Goal: Transaction & Acquisition: Purchase product/service

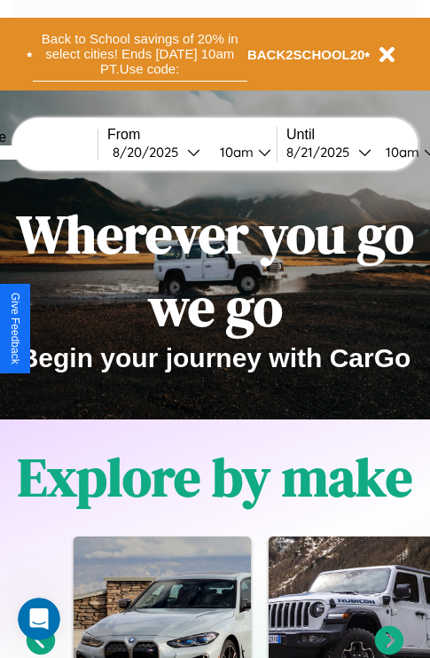
click at [139, 54] on button "Back to School savings of 20% in select cities! Ends 9/1 at 10am PT. Use code:" at bounding box center [140, 54] width 215 height 55
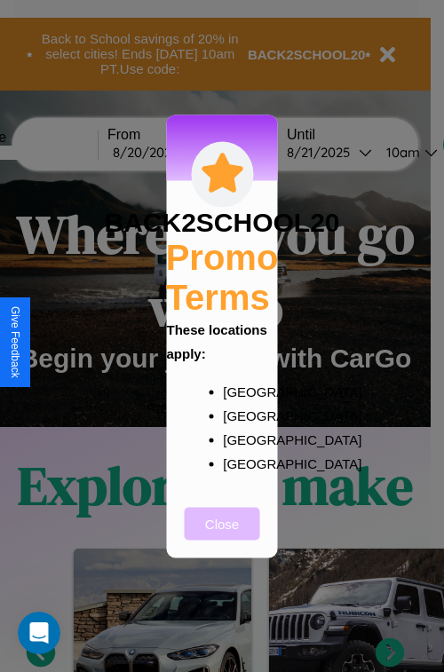
click at [222, 535] on button "Close" at bounding box center [222, 523] width 75 height 33
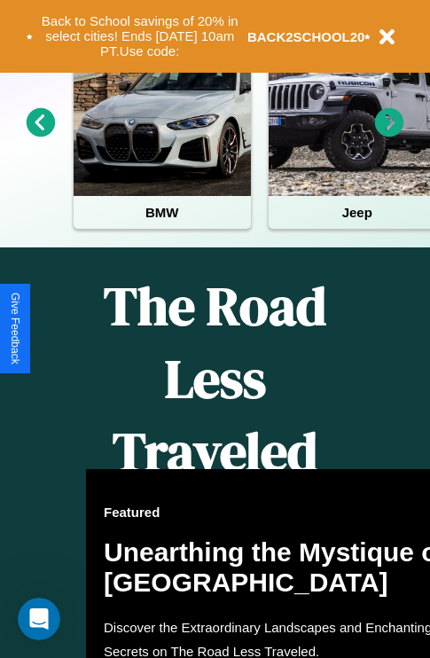
scroll to position [725, 0]
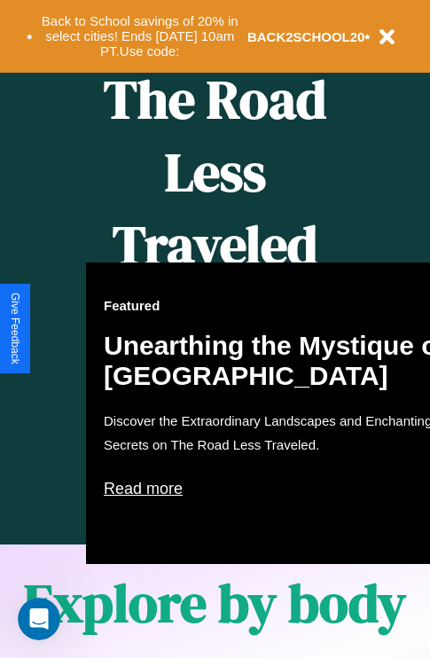
click at [215, 329] on div "Featured Unearthing the Mystique of Iceland Discover the Extraordinary Landscap…" at bounding box center [281, 414] width 390 height 302
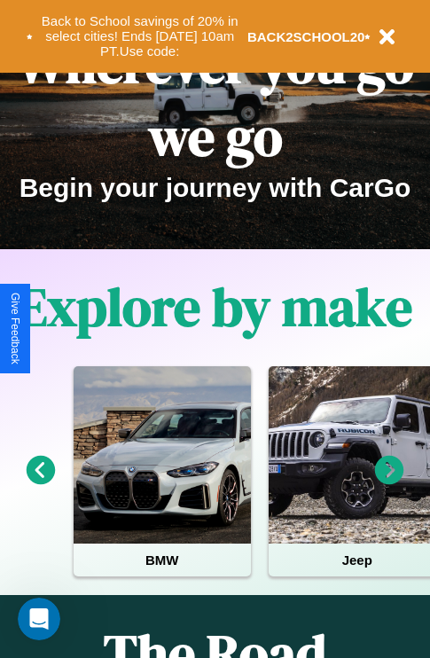
scroll to position [0, 0]
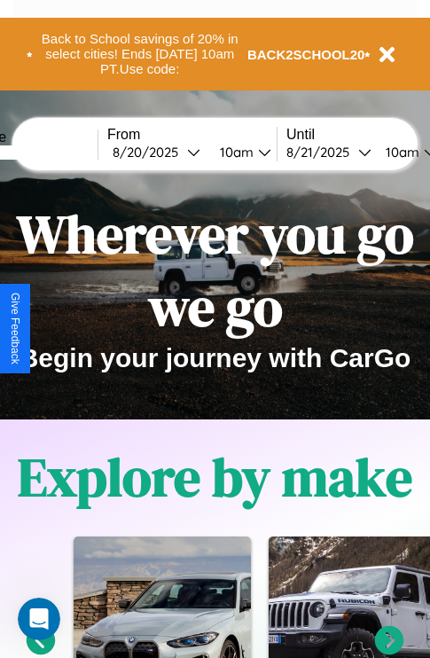
click at [59, 152] on input "text" at bounding box center [31, 153] width 133 height 14
type input "******"
click at [177, 152] on div "8 / 20 / 2025" at bounding box center [150, 152] width 75 height 17
select select "*"
select select "****"
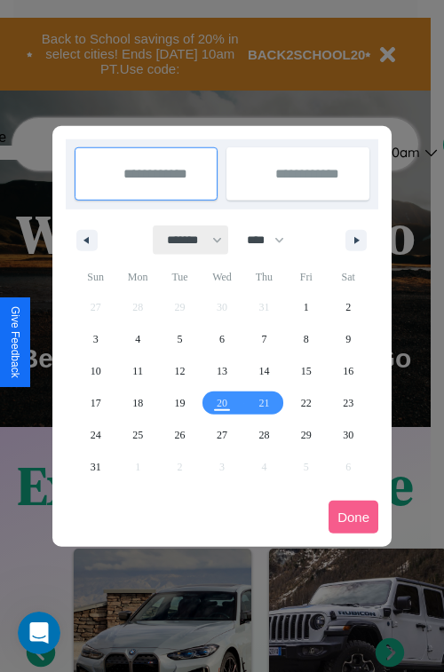
click at [186, 240] on select "******* ******** ***** ***** *** **** **** ****** ********* ******* ******** **…" at bounding box center [191, 239] width 75 height 29
select select "*"
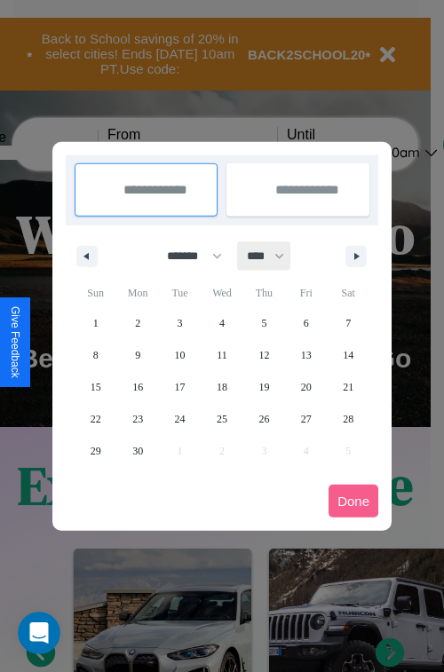
click at [273, 256] on select "**** **** **** **** **** **** **** **** **** **** **** **** **** **** **** ****…" at bounding box center [264, 255] width 53 height 29
select select "****"
click at [179, 354] on span "9" at bounding box center [179, 355] width 5 height 32
type input "**********"
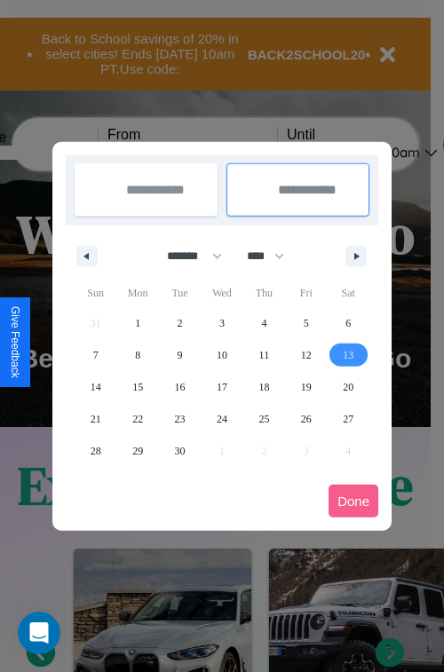
click at [348, 354] on span "13" at bounding box center [348, 355] width 11 height 32
type input "**********"
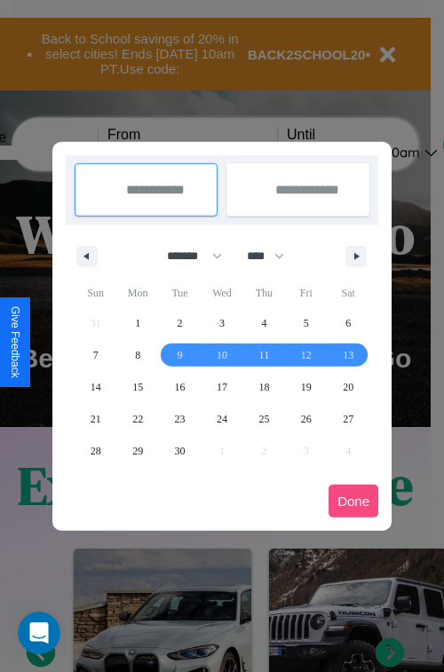
click at [353, 501] on button "Done" at bounding box center [353, 501] width 50 height 33
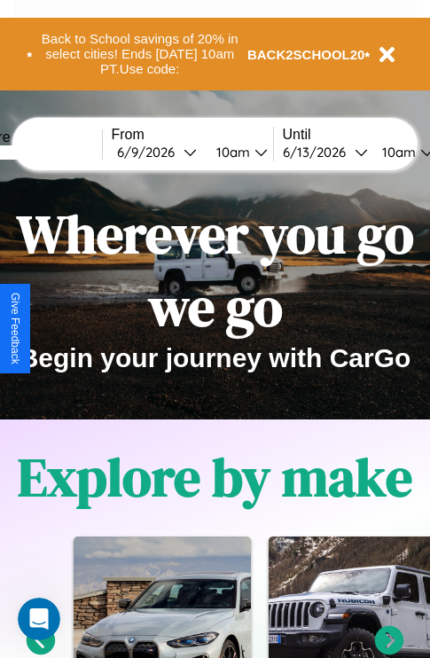
click at [253, 152] on div "10am" at bounding box center [231, 152] width 47 height 17
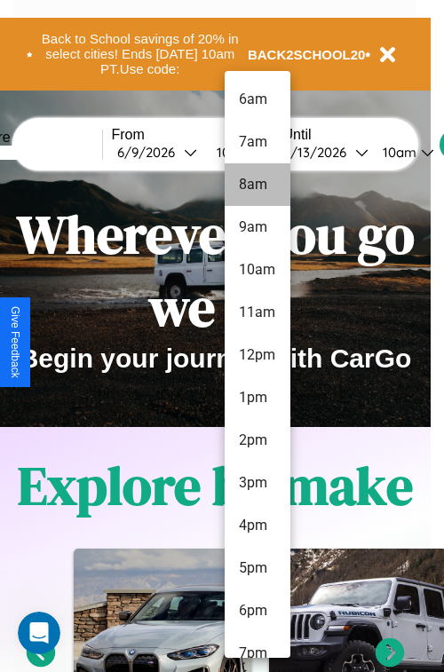
click at [256, 185] on li "8am" at bounding box center [258, 184] width 66 height 43
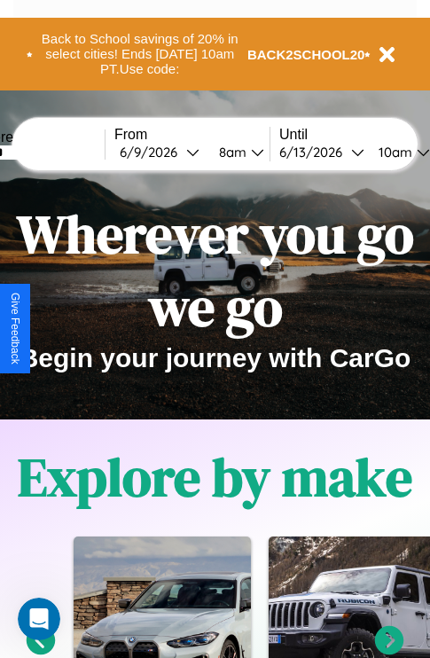
click at [416, 152] on div "10am" at bounding box center [393, 152] width 47 height 17
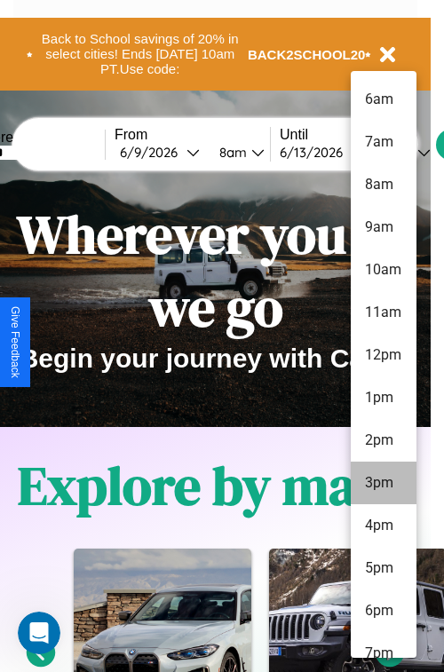
click at [382, 483] on li "3pm" at bounding box center [384, 482] width 66 height 43
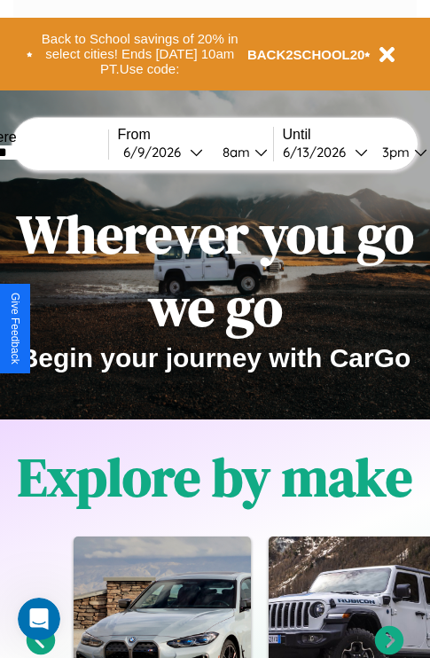
scroll to position [0, 57]
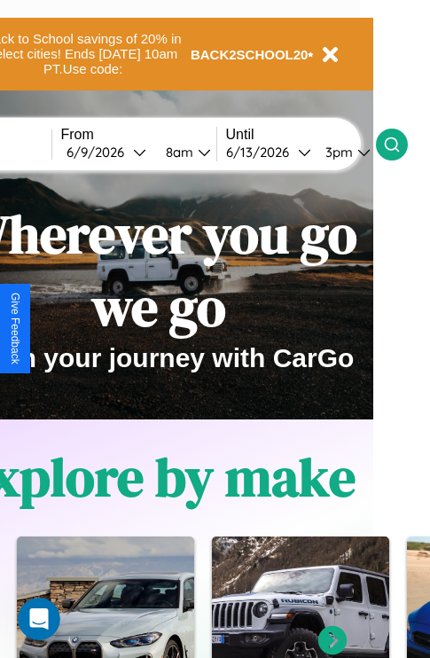
click at [401, 144] on icon at bounding box center [392, 145] width 18 height 18
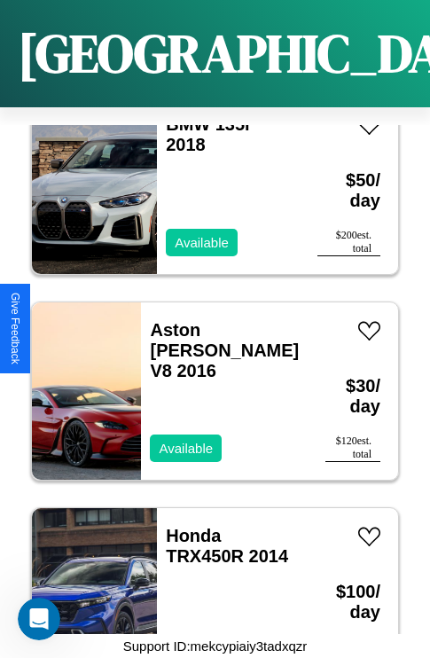
scroll to position [5831, 0]
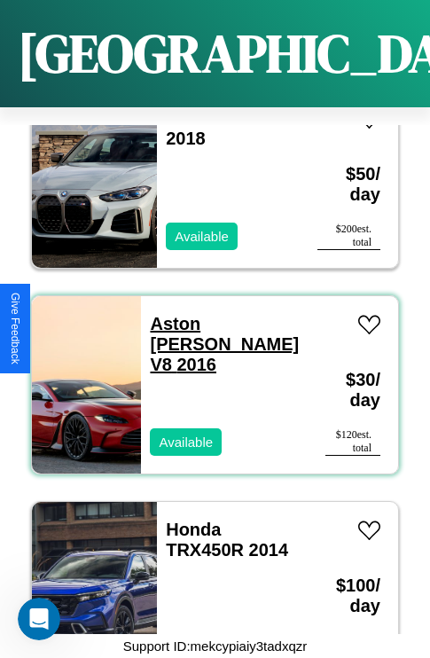
click at [215, 314] on link "Aston Martin V8 2016" at bounding box center [224, 344] width 149 height 60
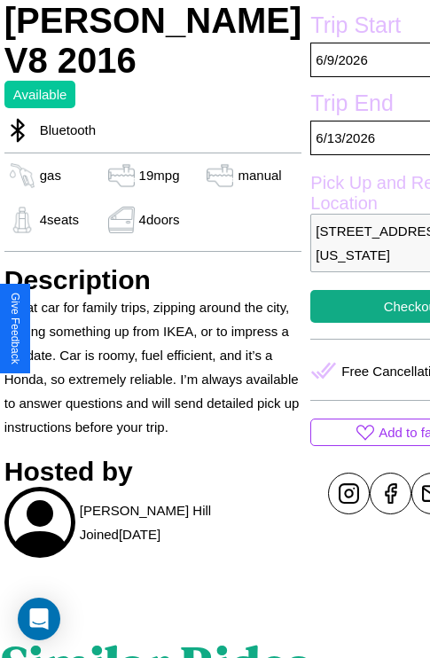
scroll to position [467, 60]
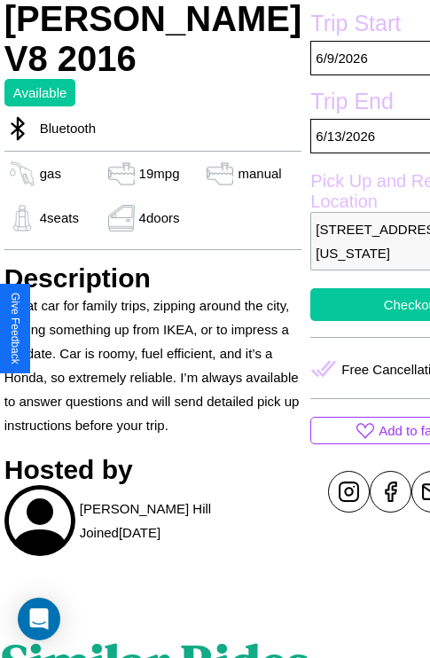
click at [329, 321] on button "Checkout" at bounding box center [412, 304] width 202 height 33
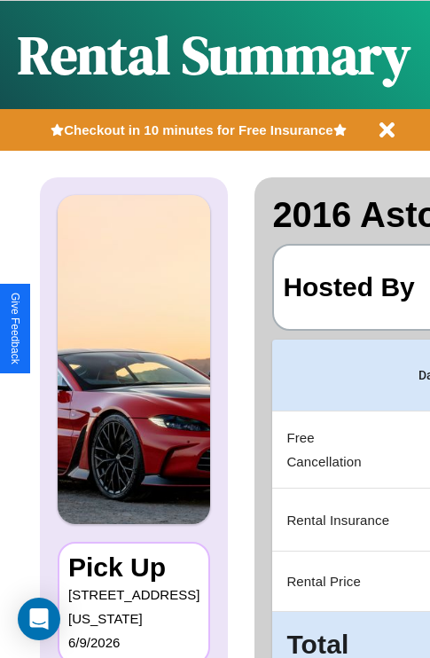
scroll to position [0, 362]
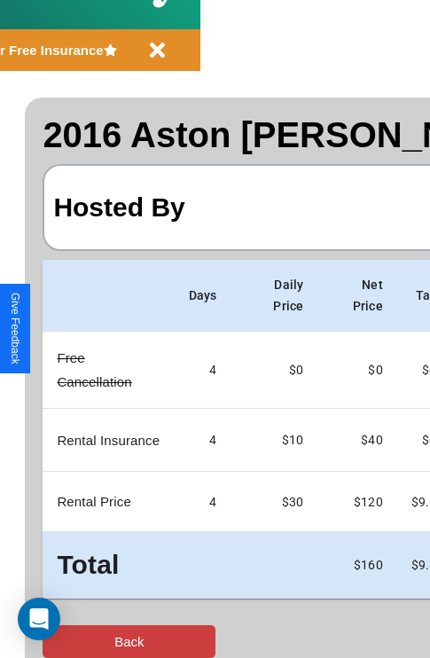
click at [86, 642] on button "Back" at bounding box center [129, 642] width 173 height 33
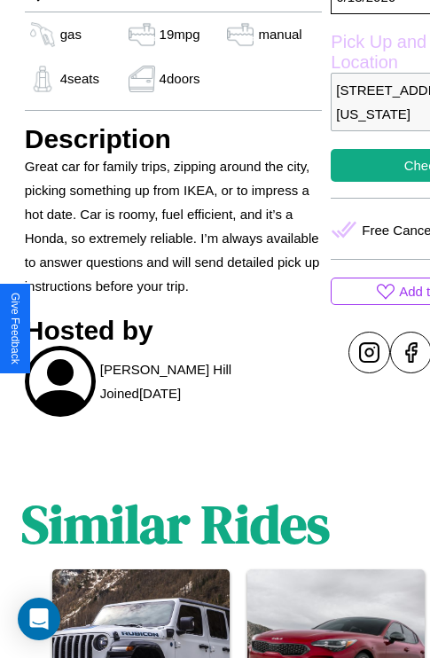
scroll to position [654, 43]
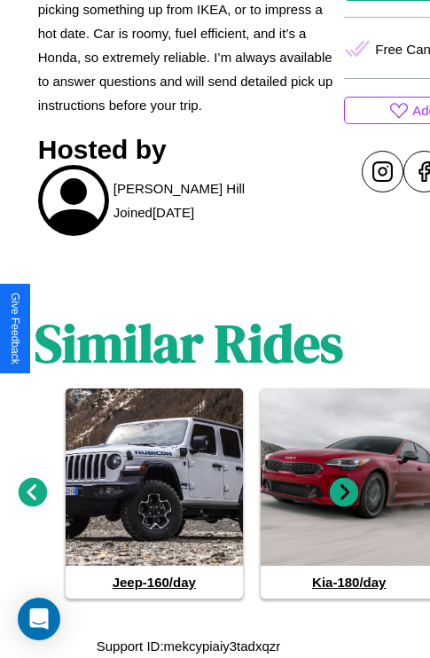
scroll to position [859, 27]
click at [344, 493] on icon at bounding box center [344, 492] width 29 height 29
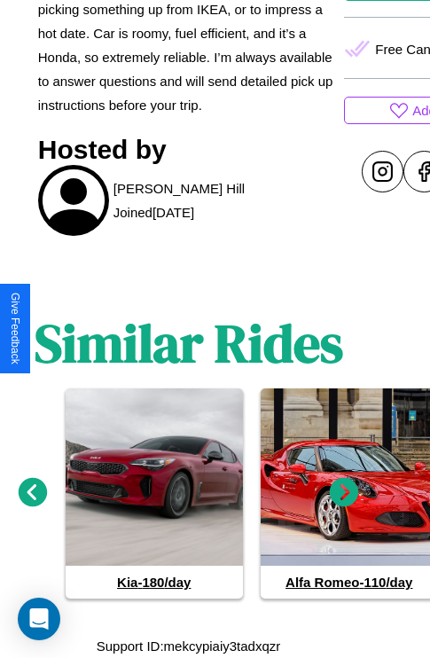
click at [344, 493] on icon at bounding box center [344, 492] width 29 height 29
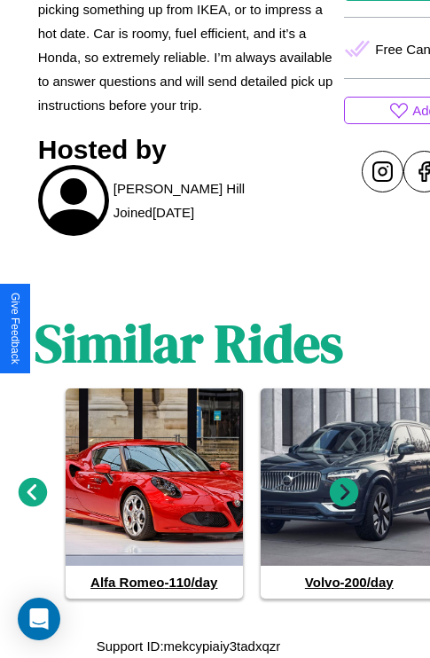
click at [32, 493] on icon at bounding box center [33, 492] width 29 height 29
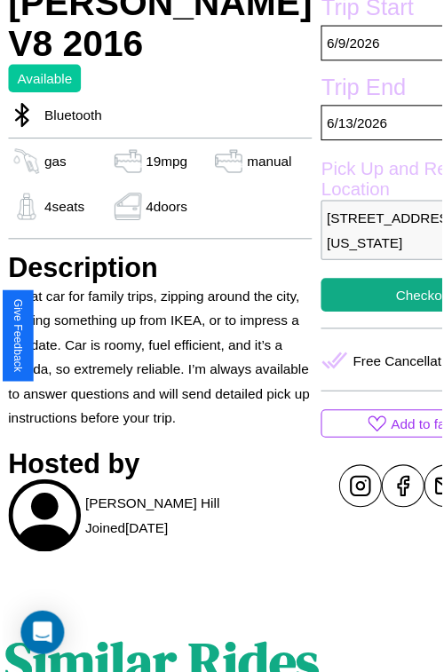
scroll to position [467, 60]
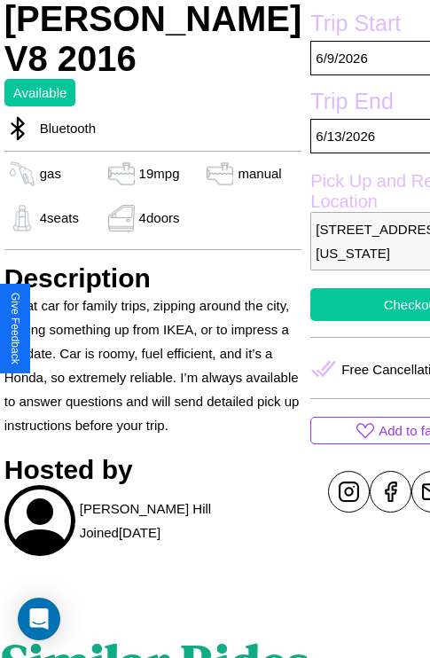
click at [329, 321] on button "Checkout" at bounding box center [412, 304] width 202 height 33
